Goal: Information Seeking & Learning: Compare options

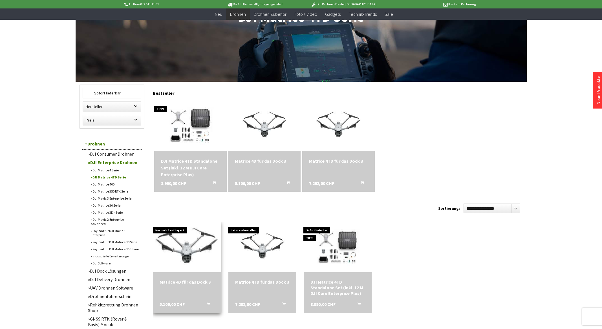
scroll to position [113, 0]
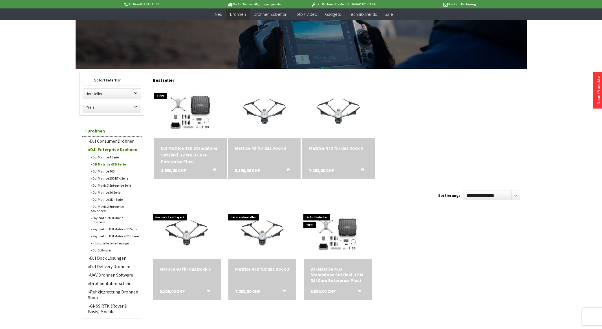
click at [118, 164] on link "DJI Matrice 4TD Serie" at bounding box center [115, 164] width 54 height 7
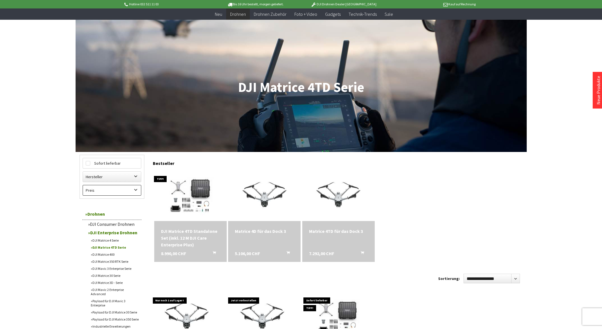
scroll to position [28, 0]
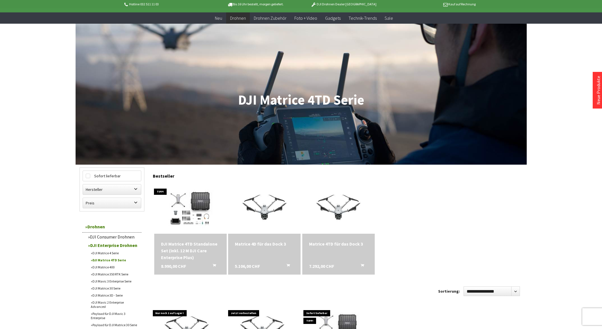
click at [107, 252] on link "DJI Matrice 4 Serie" at bounding box center [115, 252] width 54 height 7
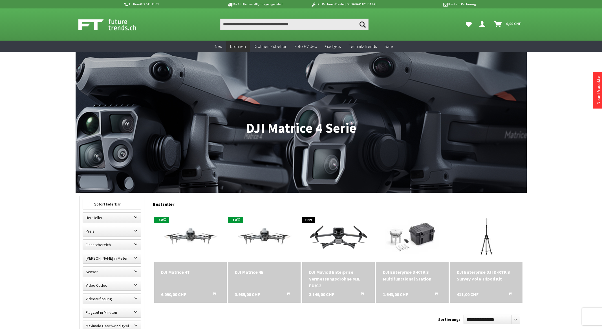
click at [182, 279] on div "DJI Matrice 4T 6.090,00 CHF In den Warenkorb" at bounding box center [190, 282] width 72 height 41
click at [178, 271] on div "DJI Matrice 4T" at bounding box center [190, 272] width 59 height 7
click at [243, 272] on div "DJI Matrice 4E" at bounding box center [264, 272] width 59 height 7
click at [348, 239] on img at bounding box center [338, 236] width 101 height 57
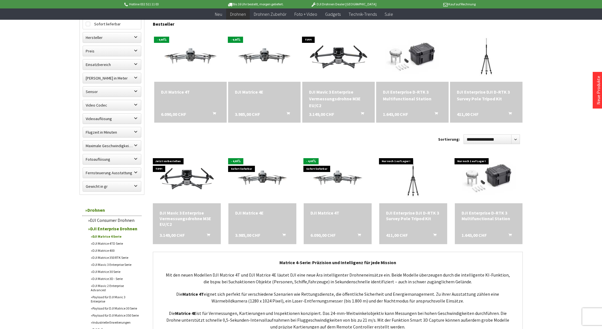
scroll to position [169, 0]
click at [36, 272] on div "Hotline 032 511 11 03 Bis 16 Uhr bestellt, morgen geliefert. DJI Drohnen Dealer…" at bounding box center [301, 266] width 602 height 870
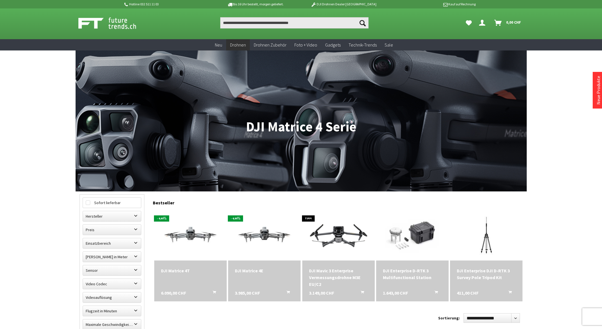
scroll to position [0, 0]
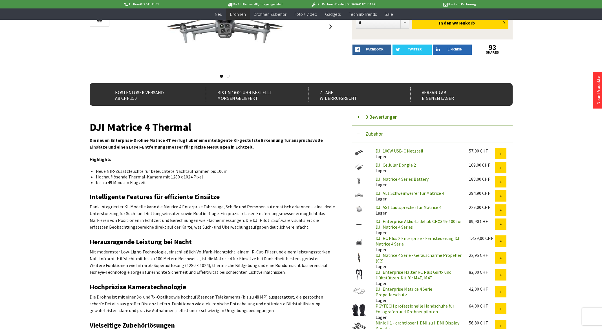
scroll to position [113, 0]
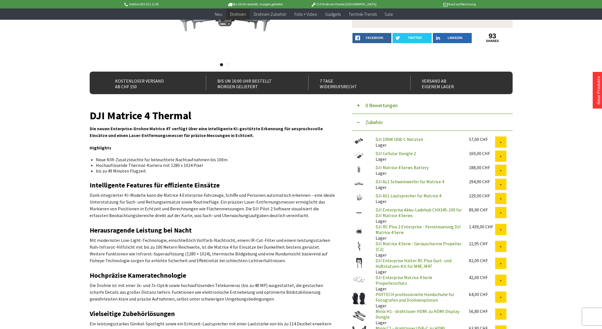
click at [124, 163] on li "Hochauflösende Thermal-Kamera mit 1280 x 1024 Pixel" at bounding box center [213, 165] width 235 height 6
drag, startPoint x: 148, startPoint y: 166, endPoint x: 162, endPoint y: 165, distance: 14.1
click at [162, 165] on li "Hochauflösende Thermal-Kamera mit 1280 x 1024 Pixel" at bounding box center [213, 165] width 235 height 6
drag, startPoint x: 162, startPoint y: 165, endPoint x: 176, endPoint y: 165, distance: 14.4
click at [176, 165] on li "Hochauflösende Thermal-Kamera mit 1280 x 1024 Pixel" at bounding box center [213, 165] width 235 height 6
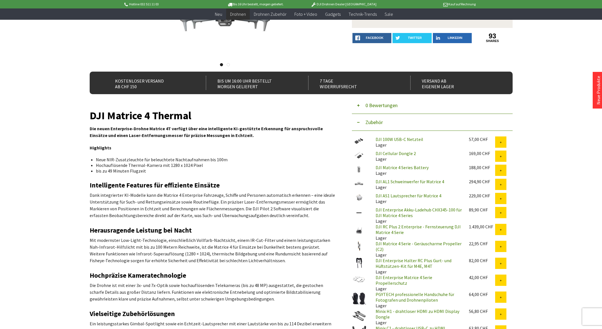
click at [136, 194] on p "Dank integrierter KI-Modelle kann die Matrice 4 Enterprise Fahrzeuge, Schiffe u…" at bounding box center [212, 205] width 245 height 27
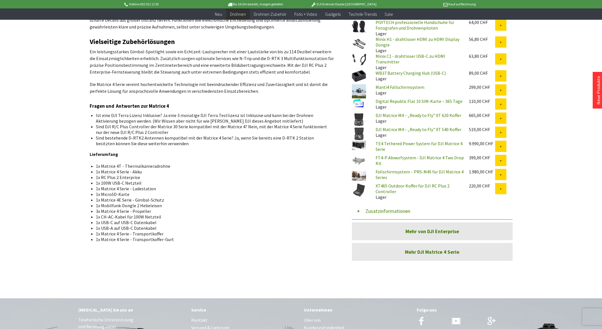
scroll to position [395, 0]
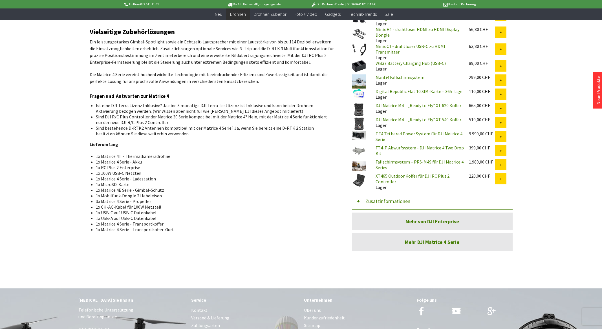
click at [145, 156] on li "1x Matrice 4T - Thermalkameradrohne" at bounding box center [213, 156] width 235 height 6
click at [121, 165] on li "1x RC Plus 2 Enterprise" at bounding box center [213, 168] width 235 height 6
drag, startPoint x: 142, startPoint y: 167, endPoint x: 96, endPoint y: 168, distance: 46.0
click at [96, 168] on li "1x RC Plus 2 Enterprise" at bounding box center [213, 168] width 235 height 6
click at [103, 167] on li "1x RC Plus 2 Enterprise" at bounding box center [213, 168] width 235 height 6
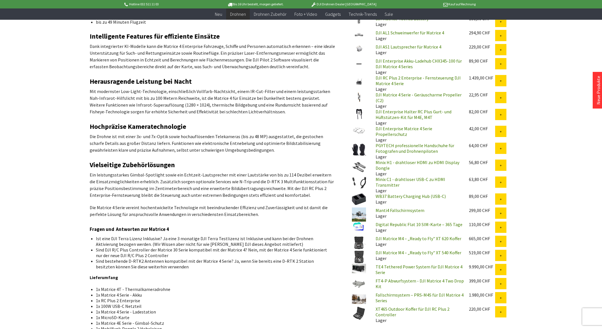
scroll to position [282, 0]
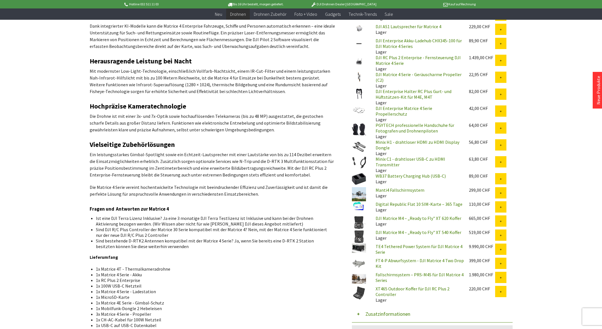
click at [124, 275] on li "1x Matrice 4 Serie - Akku" at bounding box center [213, 275] width 235 height 6
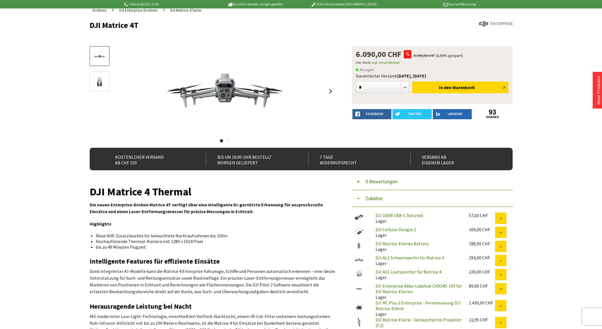
scroll to position [0, 0]
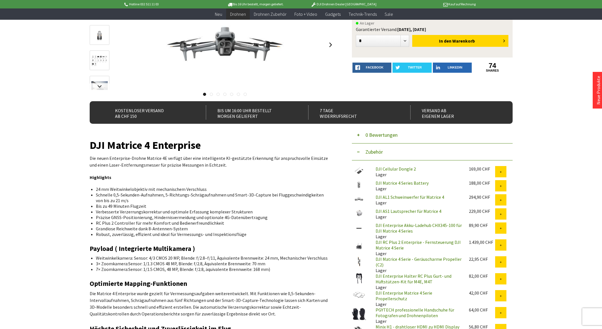
scroll to position [85, 0]
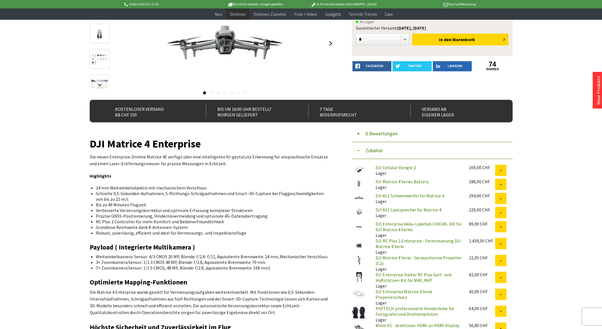
click at [114, 222] on li "RC Plus 2 Controller für mehr Komfort und Bedienerfreundlichkeit" at bounding box center [213, 222] width 235 height 6
drag, startPoint x: 99, startPoint y: 222, endPoint x: 203, endPoint y: 222, distance: 104.3
click at [203, 222] on li "RC Plus 2 Controller für mehr Komfort und Bedienerfreundlichkeit" at bounding box center [213, 222] width 235 height 6
drag, startPoint x: 203, startPoint y: 222, endPoint x: 166, endPoint y: 227, distance: 37.2
click at [166, 227] on li "Grandiose Reichweite dank 8-Antennen-System" at bounding box center [213, 227] width 235 height 6
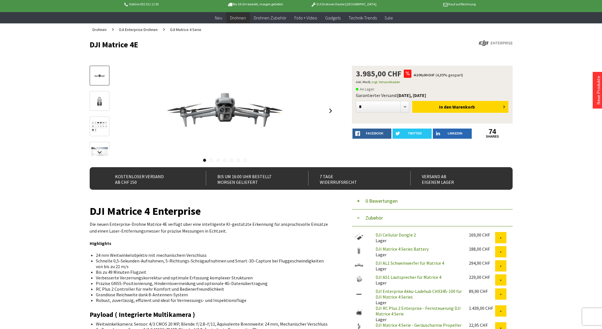
scroll to position [0, 0]
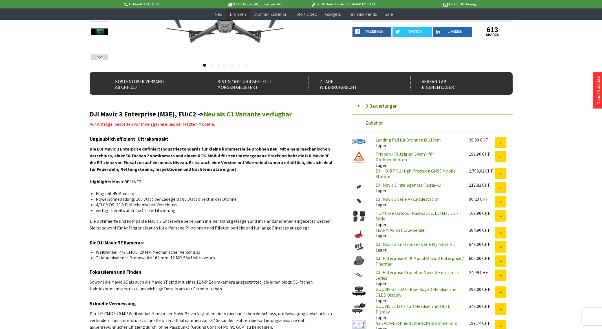
scroll to position [113, 0]
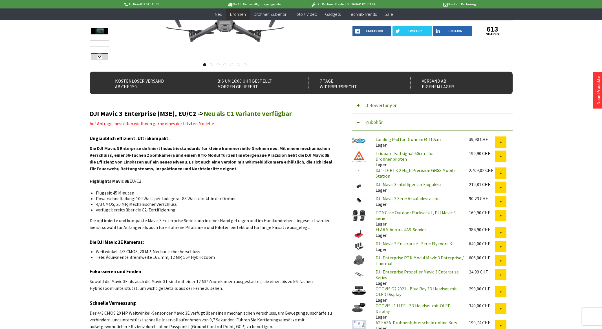
click at [111, 198] on li "Powerschnelladung: 100 Watt per Ladegerät 88 Watt direkt in der Drohne" at bounding box center [213, 199] width 235 height 6
click at [142, 253] on li "Weitwinkel: 4/3 CMOS, 20 MP, Mechanischer Verschluss" at bounding box center [213, 252] width 235 height 6
click at [147, 259] on li "Tele: Äquivalente Brennweite 162 mm, 12 MP, 56× Hybridzoom" at bounding box center [213, 257] width 235 height 6
click at [176, 279] on p "Sowohl die Mavic 3E als auch die Mavic 3T sind mit einer 12 MP Zoomkamera ausge…" at bounding box center [212, 285] width 245 height 14
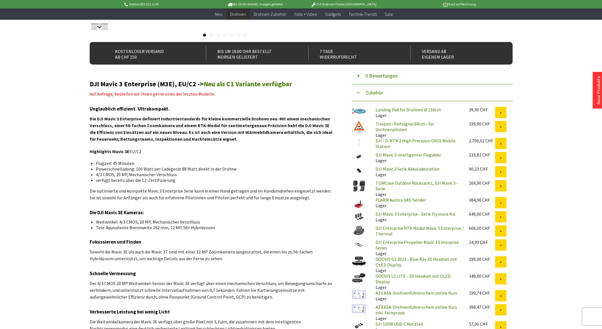
scroll to position [141, 0]
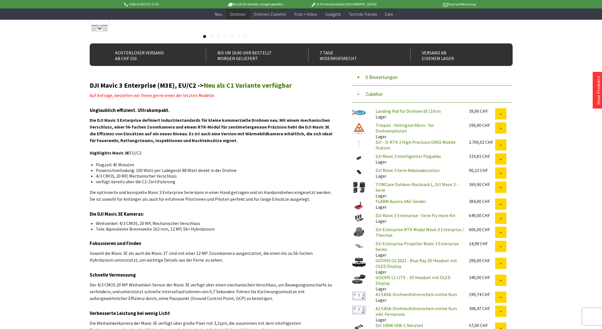
click at [175, 284] on p "Der 4/3 CMOS 20 MP Weitwinkel-Sensor der Mavic 3E verfügt über einen mechanisch…" at bounding box center [212, 291] width 245 height 20
click at [235, 285] on p "Der 4/3 CMOS 20 MP Weitwinkel-Sensor der Mavic 3E verfügt über einen mechanisch…" at bounding box center [212, 291] width 245 height 20
click at [108, 293] on p "Der 4/3 CMOS 20 MP Weitwinkel-Sensor der Mavic 3E verfügt über einen mechanisch…" at bounding box center [212, 291] width 245 height 20
drag, startPoint x: 108, startPoint y: 293, endPoint x: 161, endPoint y: 292, distance: 53.3
click at [161, 292] on p "Der 4/3 CMOS 20 MP Weitwinkel-Sensor der Mavic 3E verfügt über einen mechanisch…" at bounding box center [212, 291] width 245 height 20
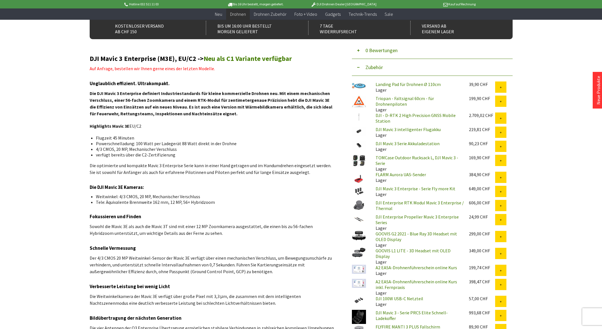
scroll to position [169, 0]
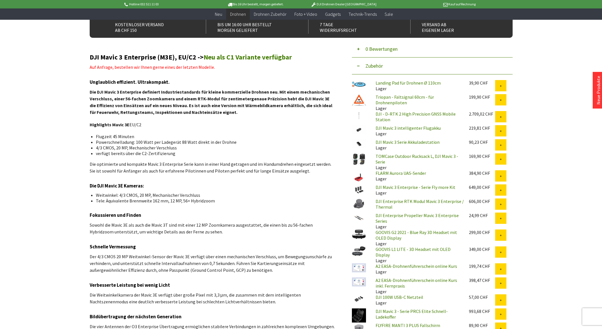
click at [129, 271] on p "Der 4/3 CMOS 20 MP Weitwinkel-Sensor der Mavic 3E verfügt über einen mechanisch…" at bounding box center [212, 263] width 245 height 20
click at [159, 271] on p "Der 4/3 CMOS 20 MP Weitwinkel-Sensor der Mavic 3E verfügt über einen mechanisch…" at bounding box center [212, 263] width 245 height 20
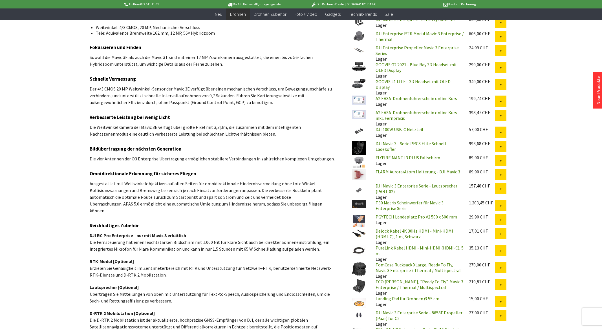
scroll to position [338, 0]
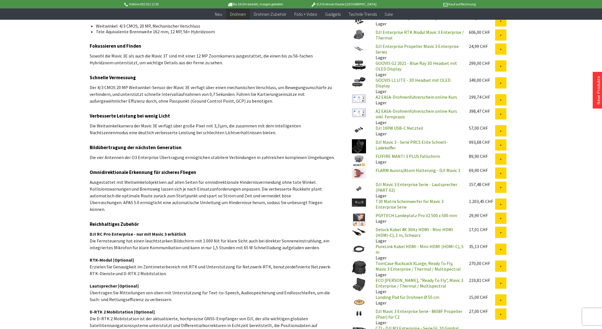
click at [107, 234] on p "DJI RC Pro Enterprise - nur mit Mavic 3 erhätlich Die Fernsteuerung hat einen l…" at bounding box center [212, 241] width 245 height 20
click at [109, 231] on strong "DJI RC Pro Enterprise - nur mit Mavic 3 erhätlich" at bounding box center [138, 234] width 96 height 6
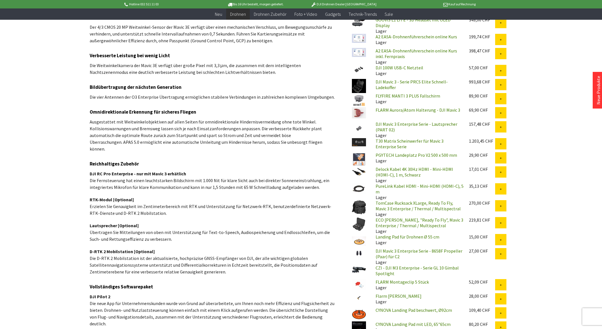
scroll to position [423, 0]
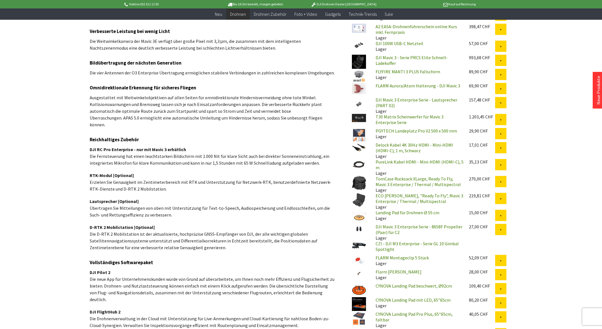
click at [117, 227] on p "D-RTK 2 Mobilstation [Optional] Die D-RTK 2 Mobilstation ist der aktualisierte,…" at bounding box center [212, 237] width 245 height 27
click at [176, 233] on p "D-RTK 2 Mobilstation [Optional] Die D-RTK 2 Mobilstation ist der aktualisierte,…" at bounding box center [212, 237] width 245 height 27
click at [214, 234] on p "D-RTK 2 Mobilstation [Optional] Die D-RTK 2 Mobilstation ist der aktualisierte,…" at bounding box center [212, 237] width 245 height 27
click at [244, 236] on p "D-RTK 2 Mobilstation [Optional] Die D-RTK 2 Mobilstation ist der aktualisierte,…" at bounding box center [212, 237] width 245 height 27
click at [272, 235] on p "D-RTK 2 Mobilstation [Optional] Die D-RTK 2 Mobilstation ist der aktualisierte,…" at bounding box center [212, 237] width 245 height 27
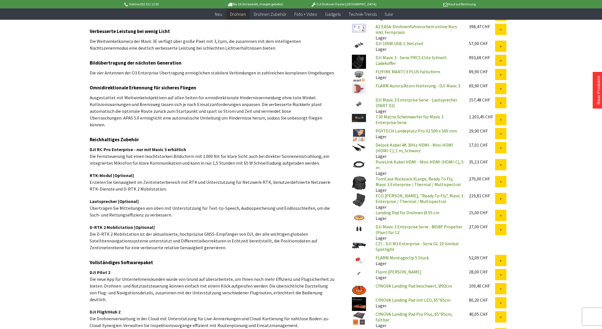
drag, startPoint x: 272, startPoint y: 235, endPoint x: 279, endPoint y: 235, distance: 7.3
click at [283, 234] on p "D-RTK 2 Mobilstation [Optional] Die D-RTK 2 Mobilstation ist der aktualisierte,…" at bounding box center [212, 237] width 245 height 27
click at [165, 240] on p "D-RTK 2 Mobilstation [Optional] Die D-RTK 2 Mobilstation ist der aktualisierte,…" at bounding box center [212, 237] width 245 height 27
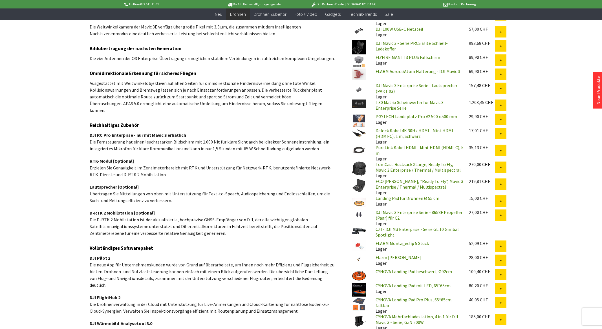
scroll to position [451, 0]
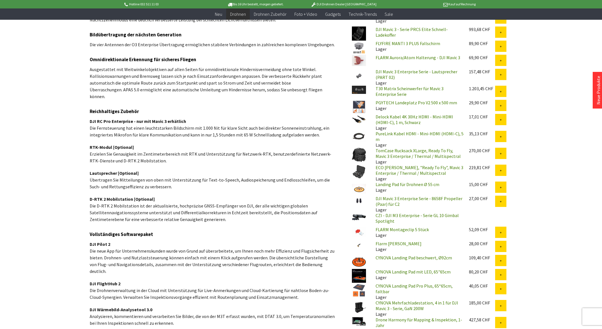
click at [118, 280] on p "DJI FlightHub 2 Die Drohnenverwaltung in der Cloud mit Unterstützung für Live-A…" at bounding box center [212, 290] width 245 height 20
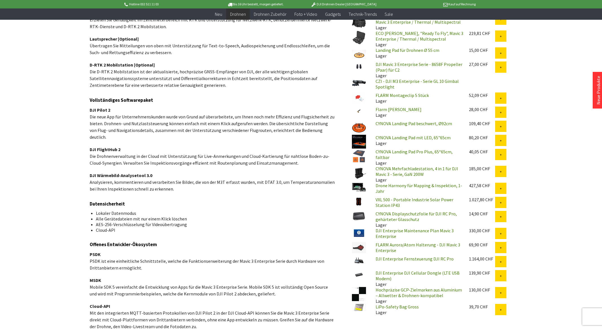
scroll to position [592, 0]
